Goal: Task Accomplishment & Management: Manage account settings

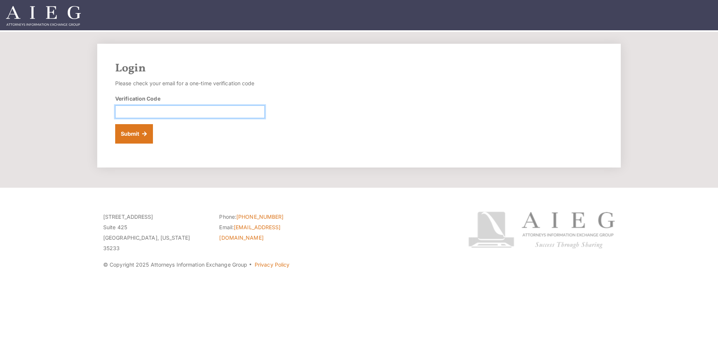
click at [256, 111] on input "Verification Code" at bounding box center [190, 111] width 150 height 13
type input "923120"
click at [143, 129] on button "Submit" at bounding box center [134, 133] width 38 height 19
click at [257, 112] on input "Verification Code" at bounding box center [190, 111] width 150 height 13
type input "779990"
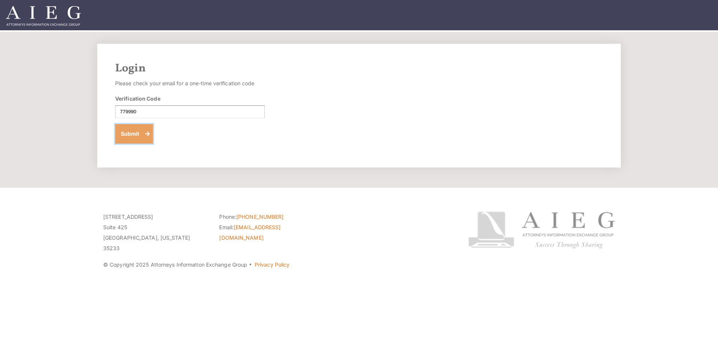
click at [123, 133] on button "Submit" at bounding box center [134, 133] width 38 height 19
